Goal: Information Seeking & Learning: Learn about a topic

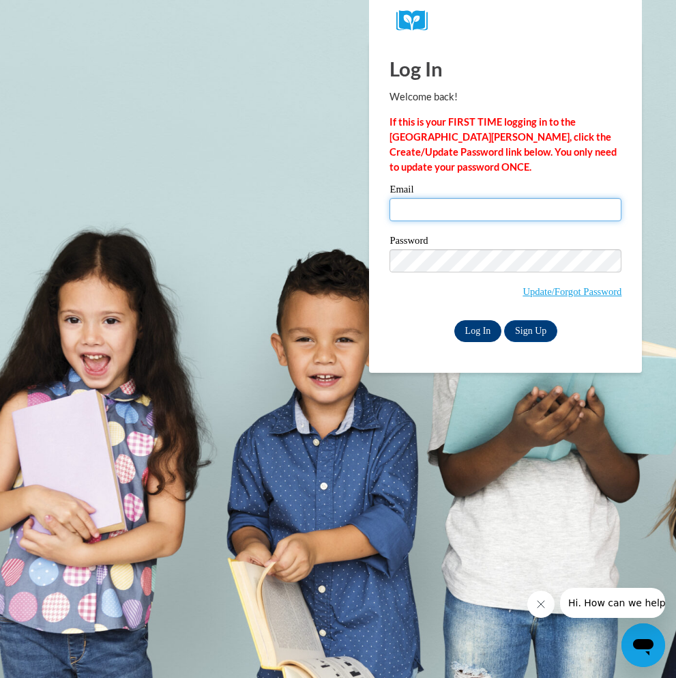
type input "richelleford.may@gmail.com"
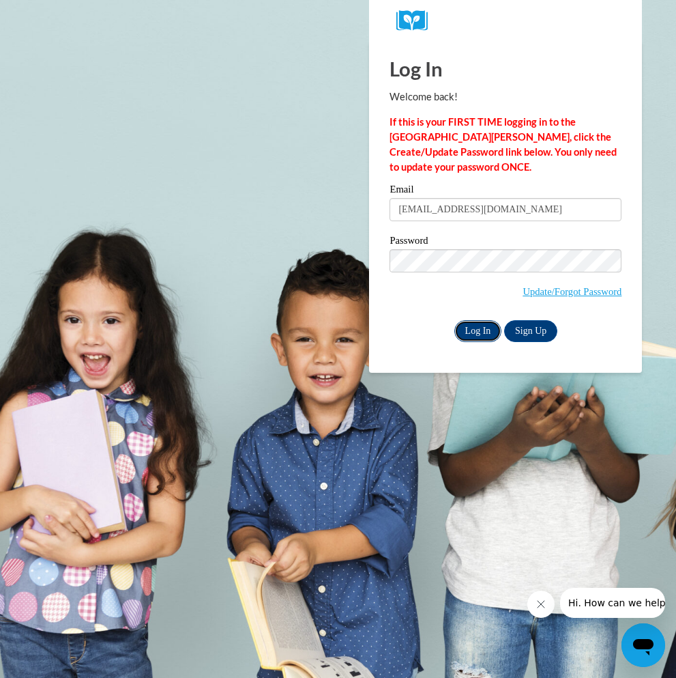
click at [489, 324] on input "Log In" at bounding box center [478, 331] width 48 height 22
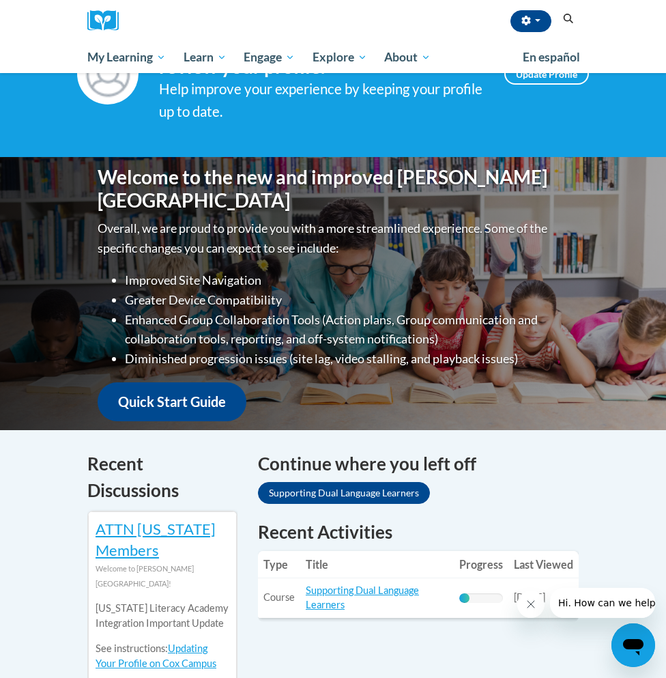
scroll to position [109, 0]
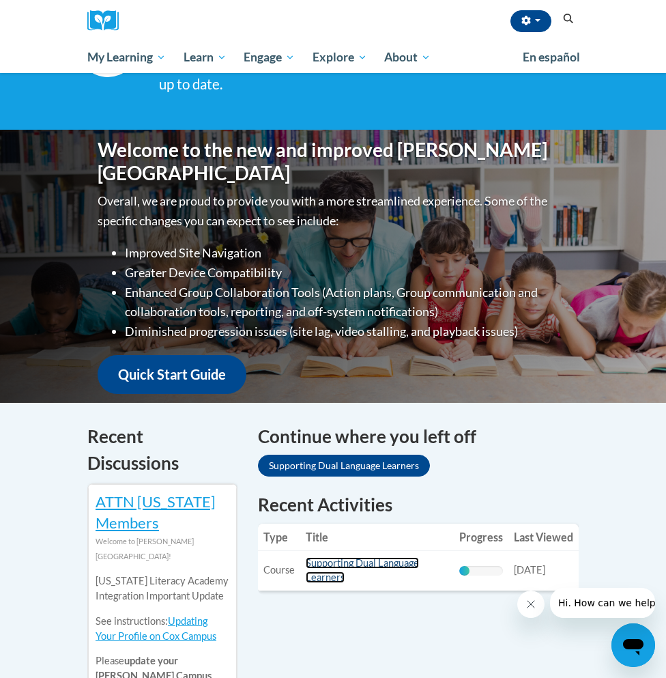
click at [357, 562] on link "Supporting Dual Language Learners" at bounding box center [362, 570] width 113 height 26
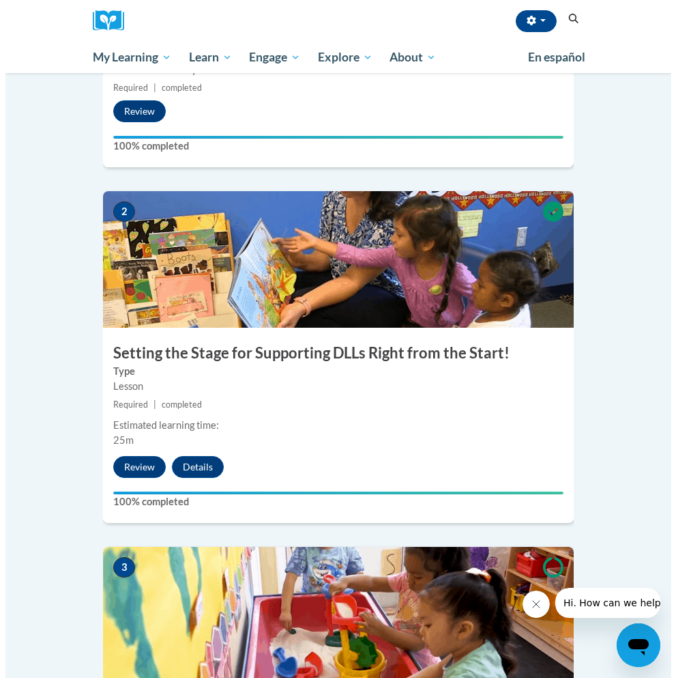
scroll to position [1186, 0]
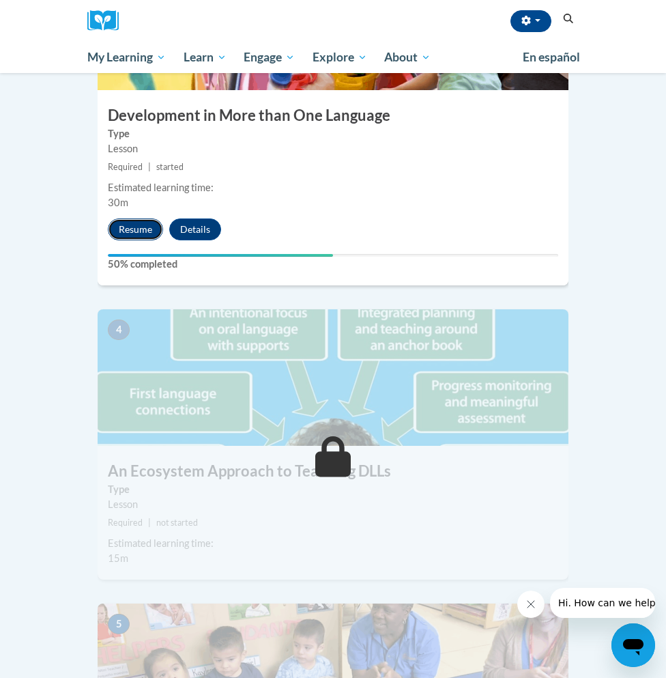
click at [132, 229] on button "Resume" at bounding box center [135, 229] width 55 height 22
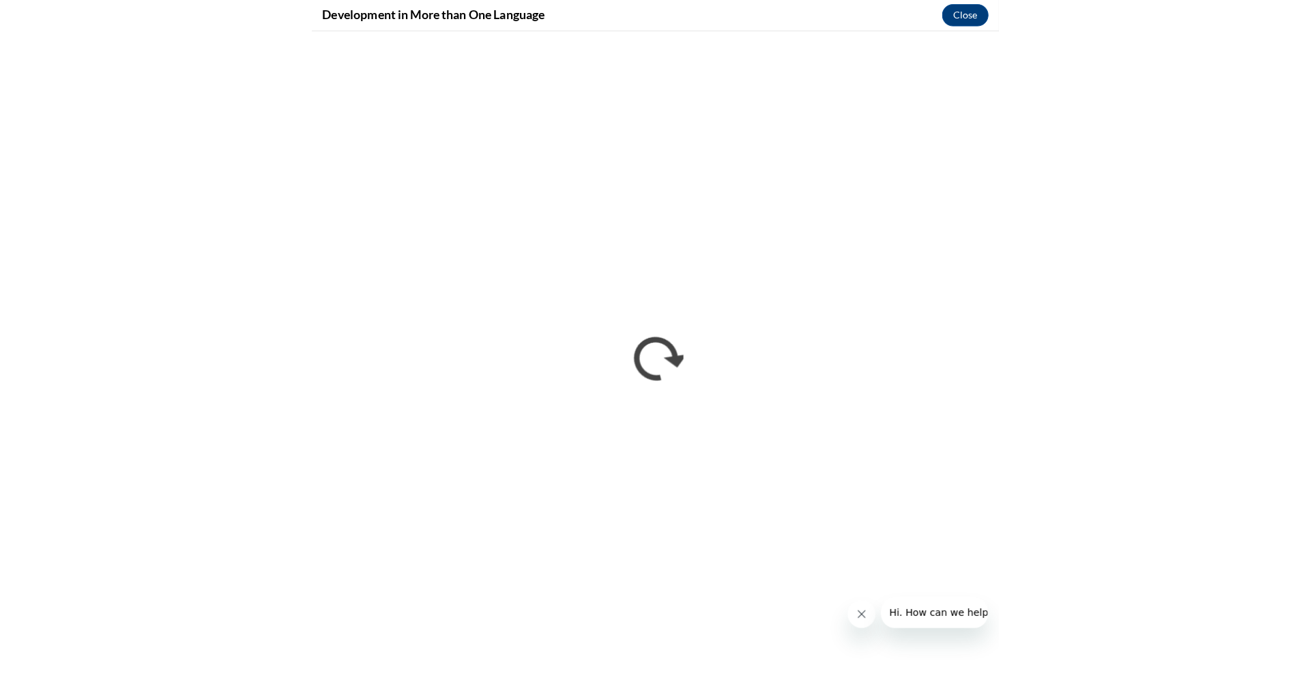
scroll to position [0, 0]
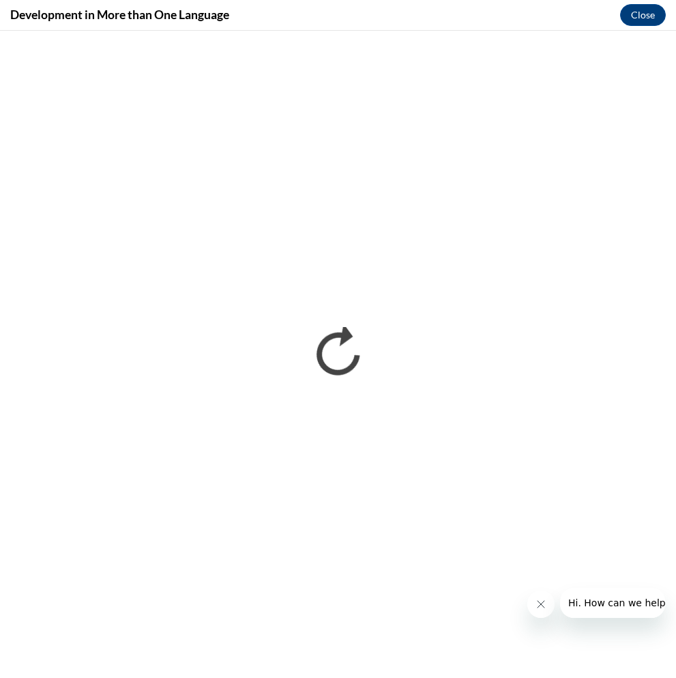
click at [541, 608] on icon "Close message from company" at bounding box center [541, 603] width 11 height 11
